Goal: Complete application form

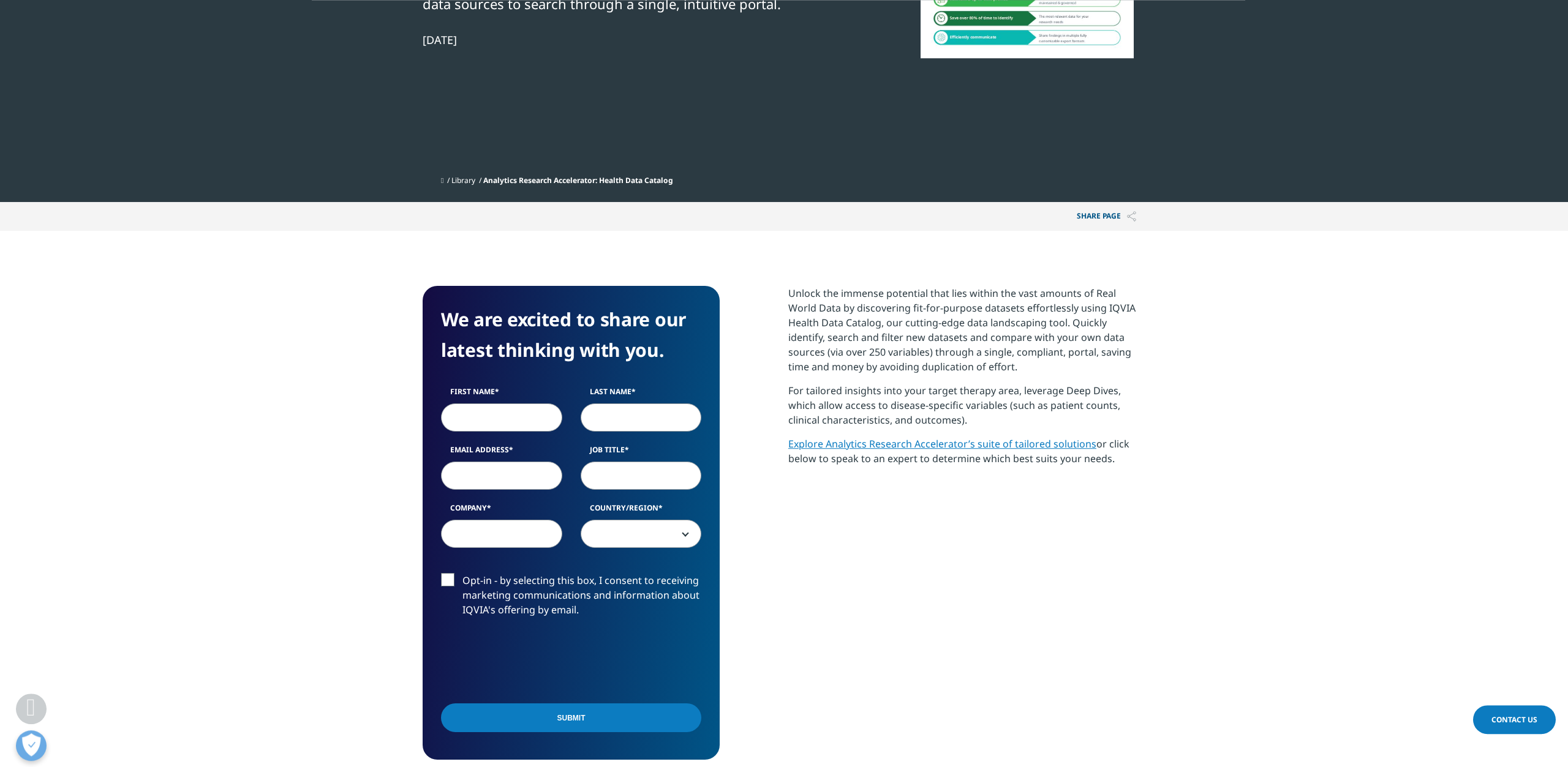
scroll to position [255, 0]
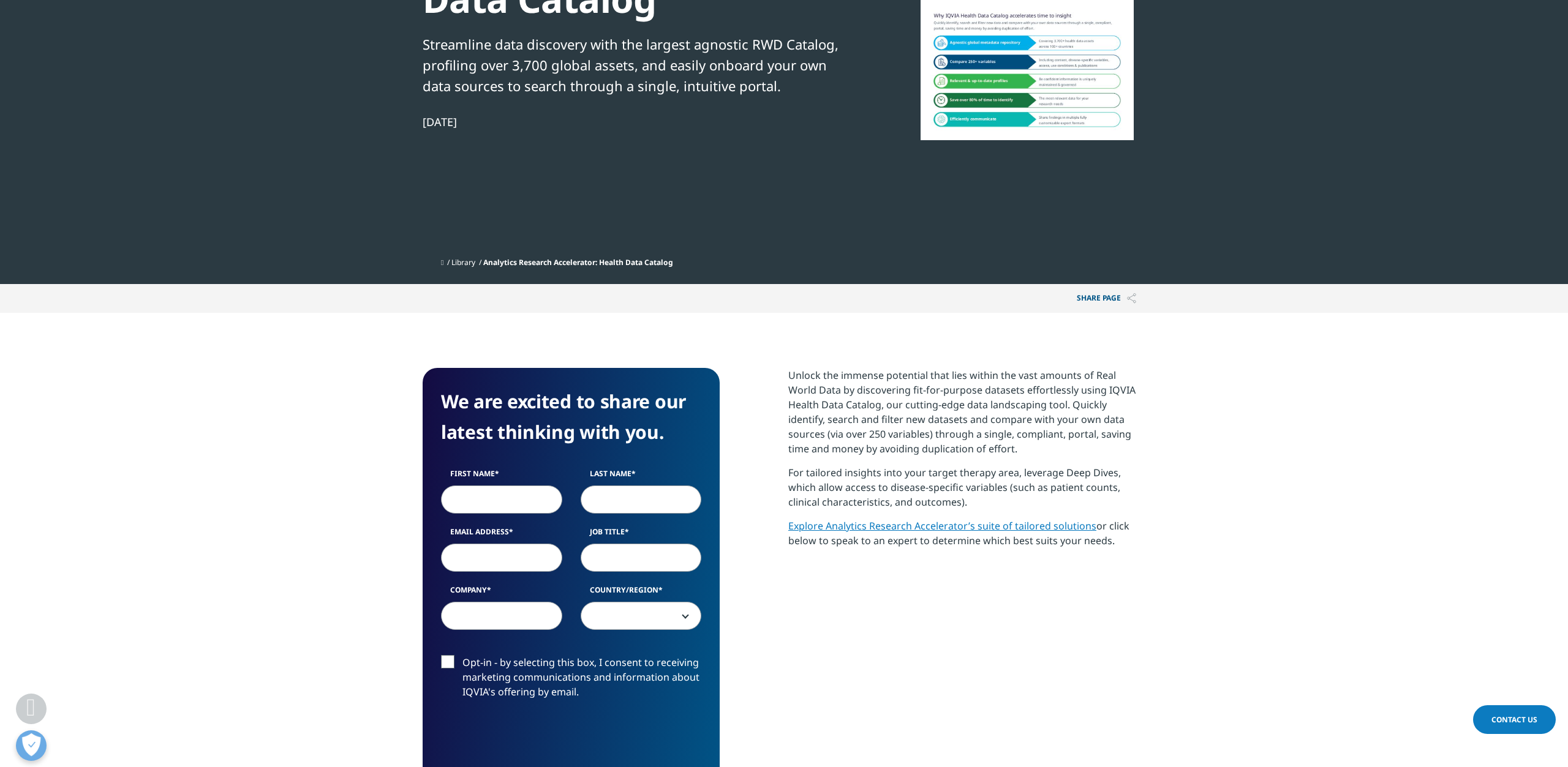
click at [509, 498] on input "First Name" at bounding box center [501, 500] width 121 height 28
type input "Grace"
type input "McCormack"
type input "gracemcc@usc.edu"
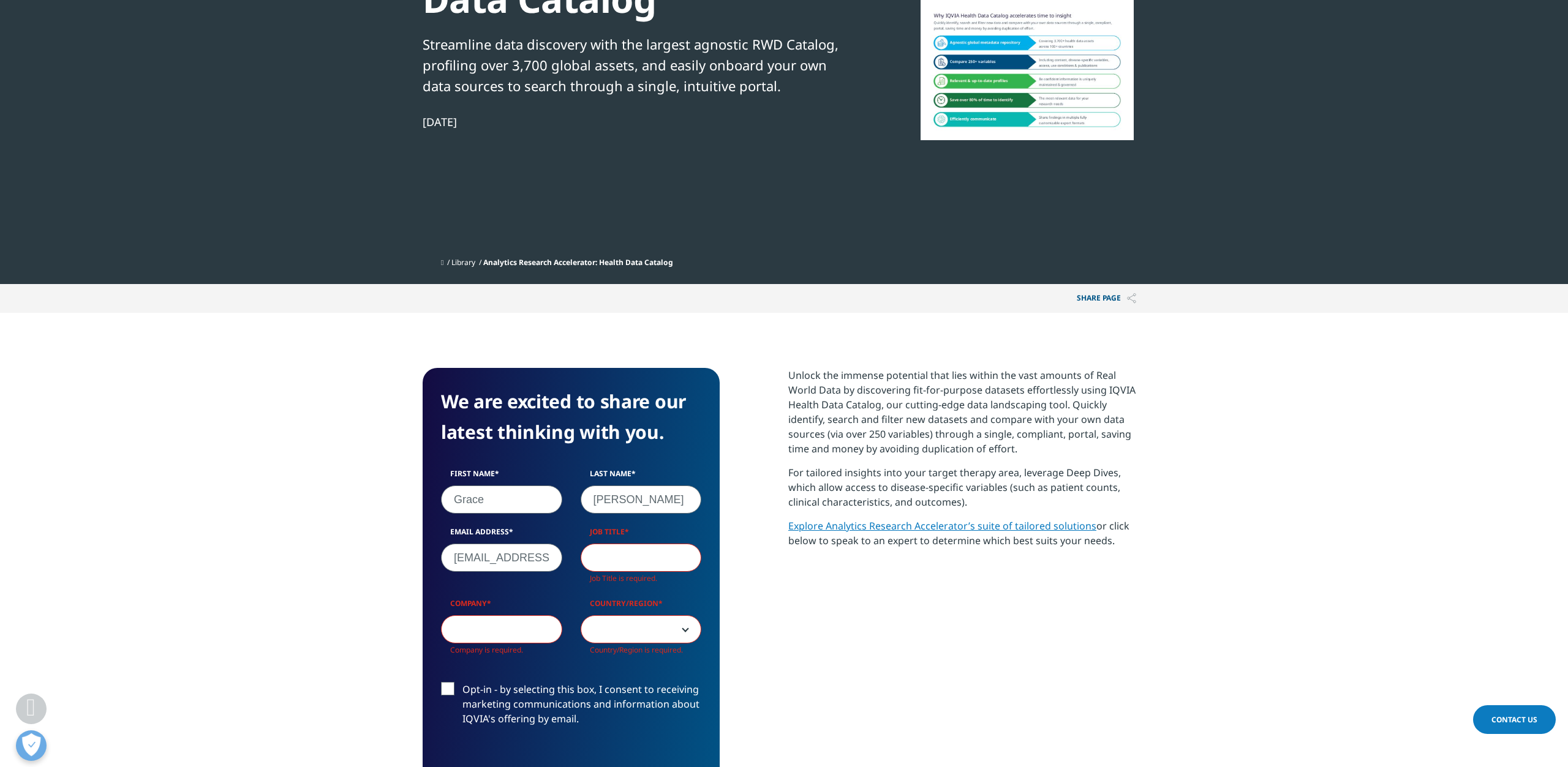
scroll to position [513, 723]
click at [628, 553] on input "Job Title" at bounding box center [641, 557] width 121 height 28
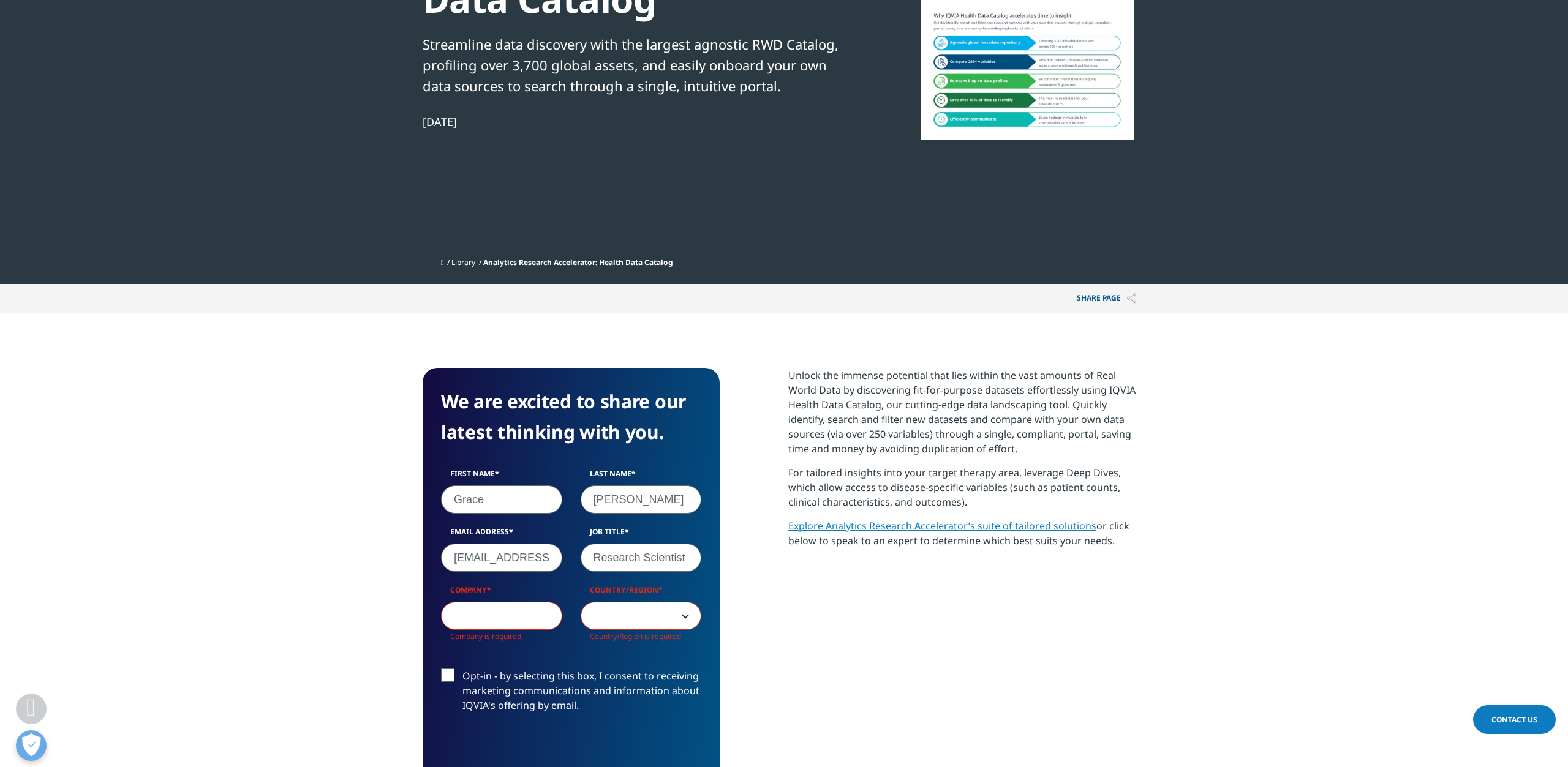
type input "Research Scientist"
type input "USC"
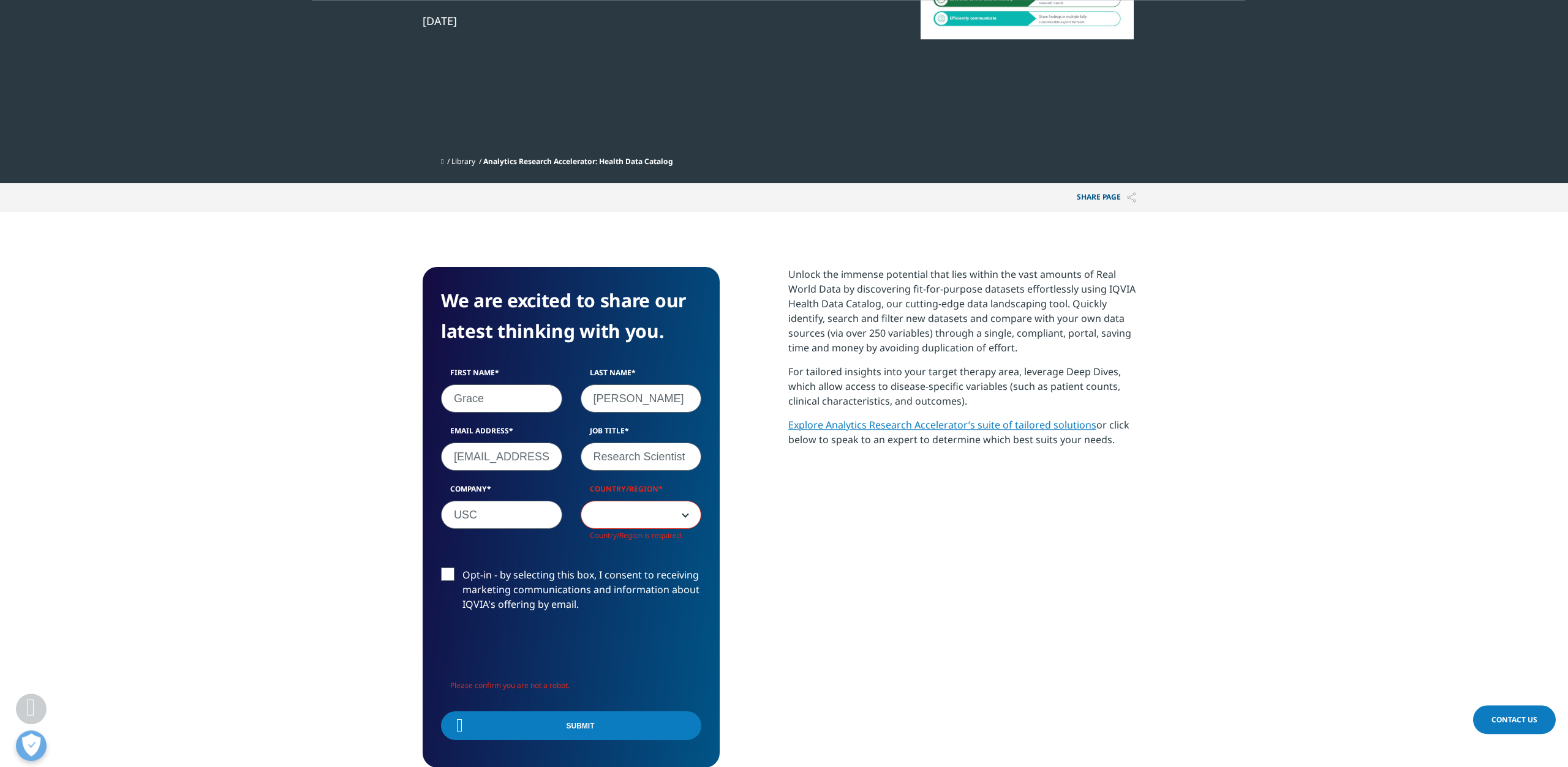
scroll to position [382, 0]
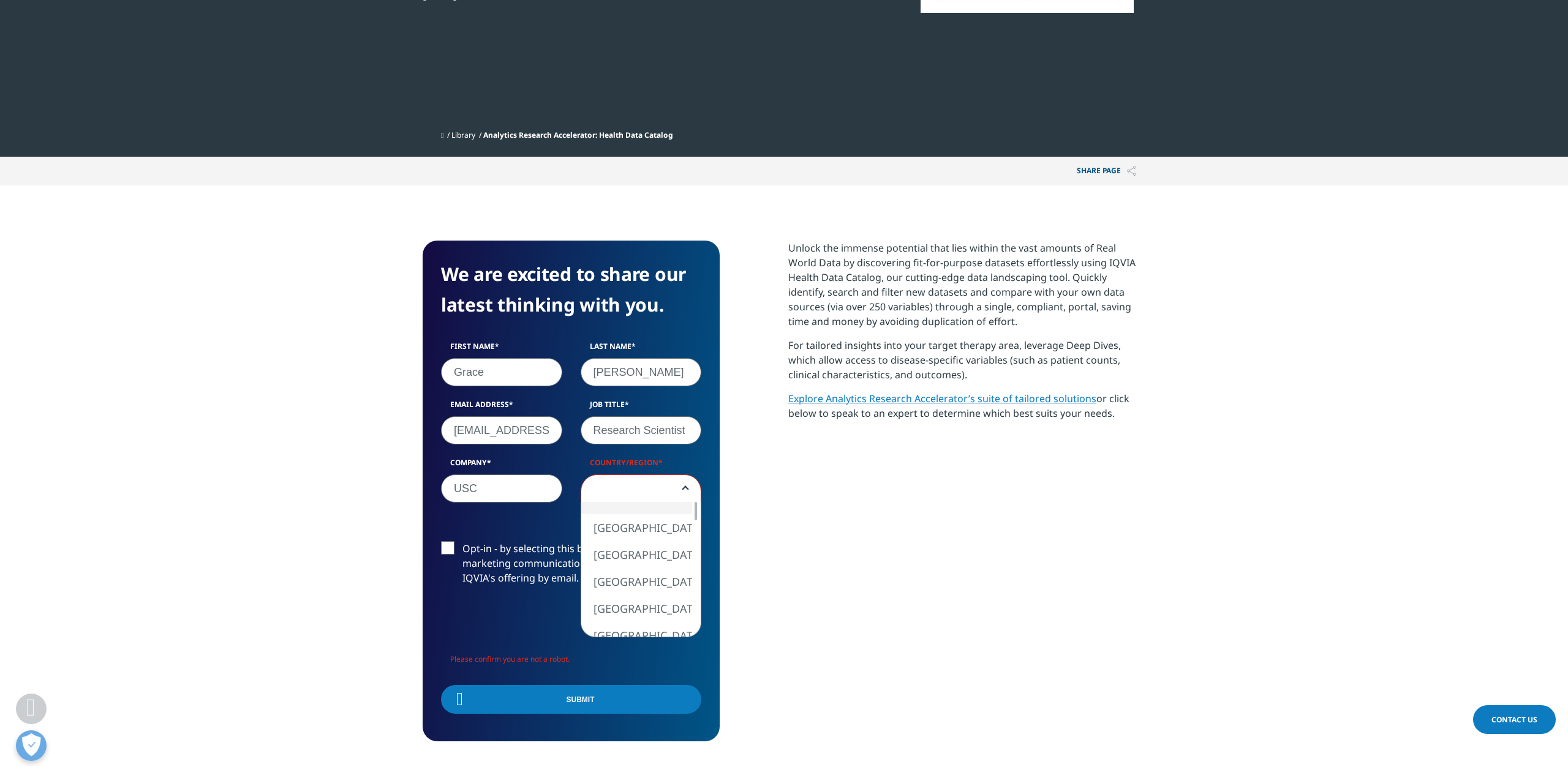
click at [609, 498] on span at bounding box center [641, 489] width 120 height 28
select select "[GEOGRAPHIC_DATA]"
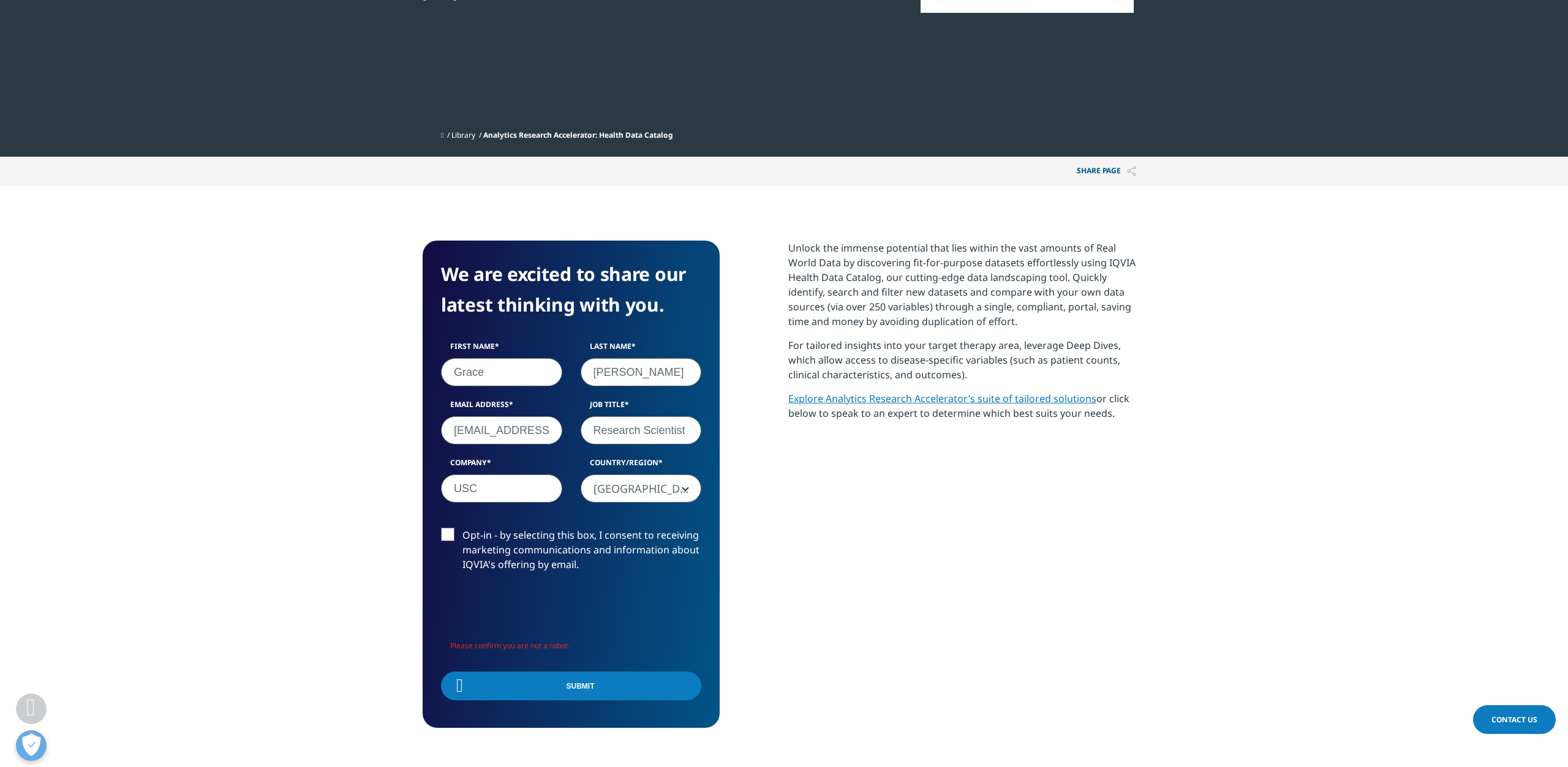
click at [580, 528] on label "Opt-in - by selecting this box, I consent to receiving marketing communications…" at bounding box center [571, 553] width 260 height 51
click at [463, 527] on input "Opt-in - by selecting this box, I consent to receiving marketing communications…" at bounding box center [463, 527] width 0 height 0
click at [444, 535] on label "Opt-in - by selecting this box, I consent to receiving marketing communications…" at bounding box center [571, 553] width 260 height 51
click at [463, 527] on input "Opt-in - by selecting this box, I consent to receiving marketing communications…" at bounding box center [463, 527] width 0 height 0
click at [450, 530] on label "Opt-in - by selecting this box, I consent to receiving marketing communications…" at bounding box center [571, 553] width 260 height 51
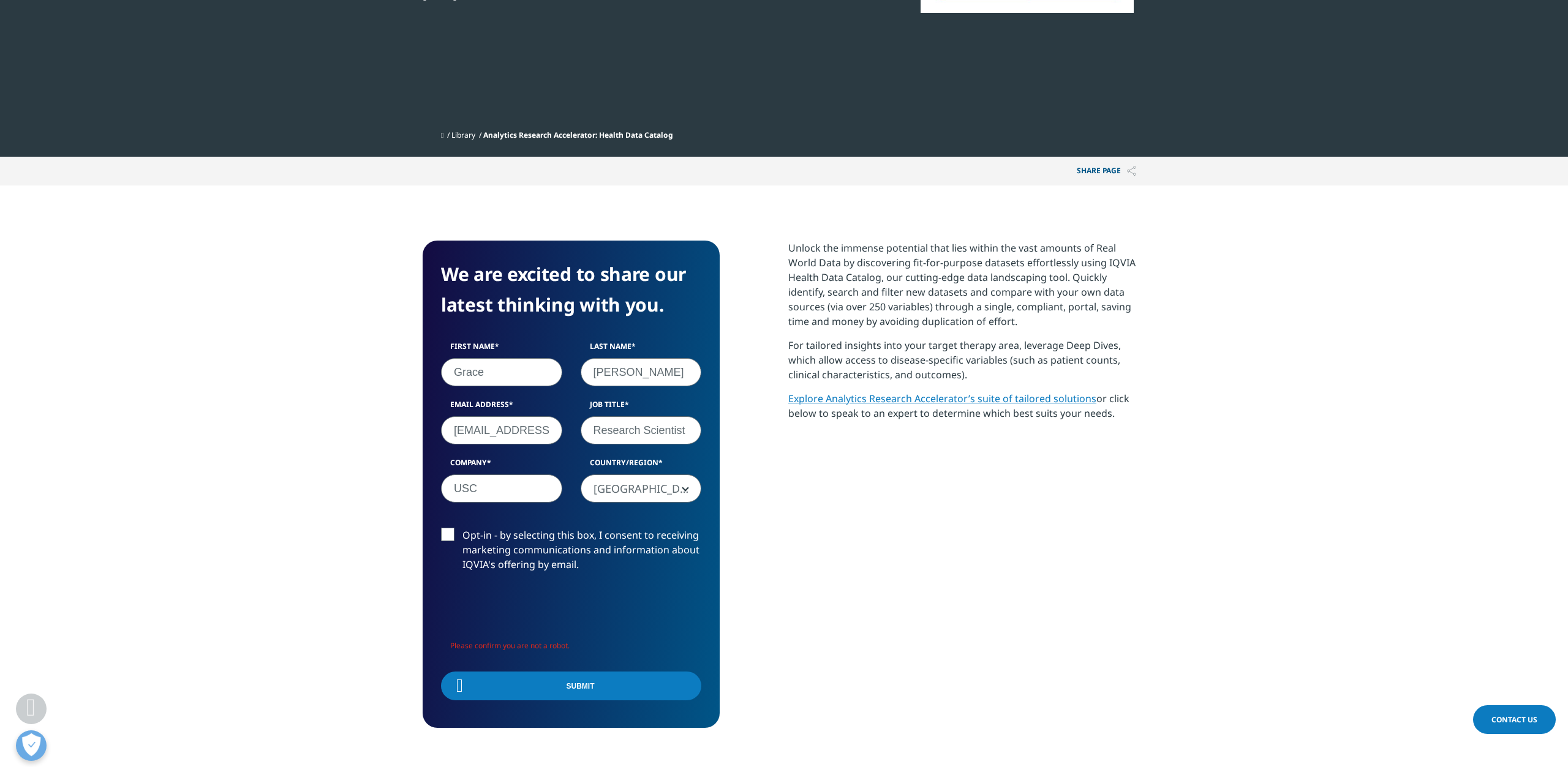
click at [463, 527] on input "Opt-in - by selecting this box, I consent to receiving marketing communications…" at bounding box center [463, 527] width 0 height 0
